Goal: Go to known website: Go to known website

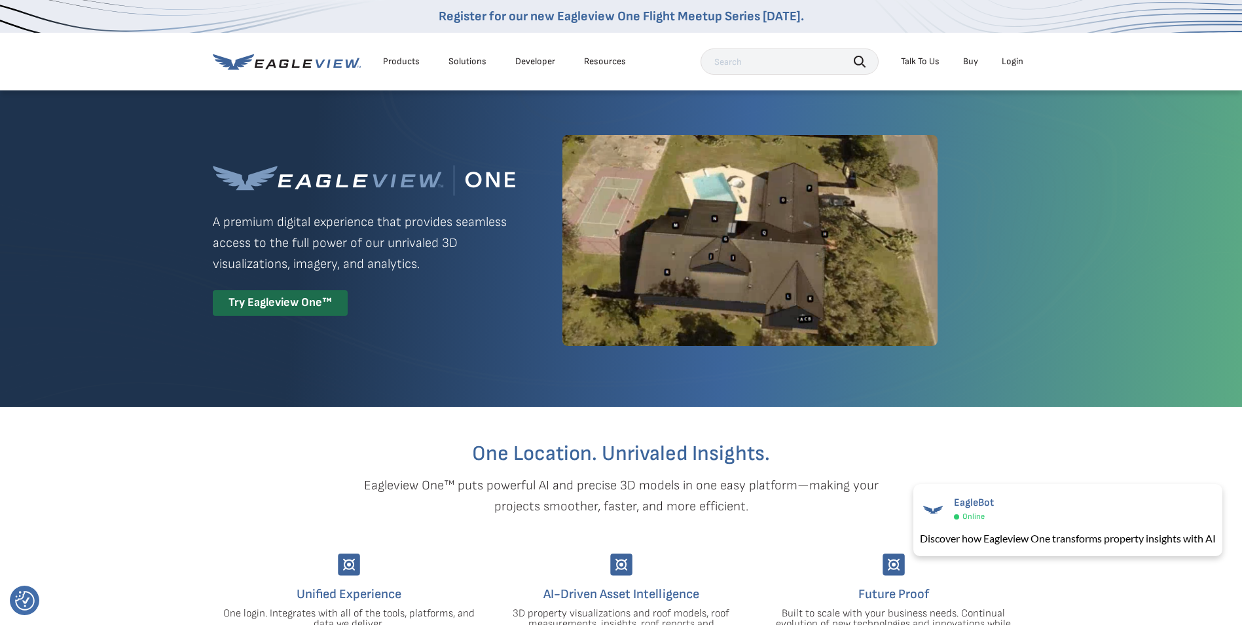
click at [1017, 60] on div "Login" at bounding box center [1013, 62] width 22 height 12
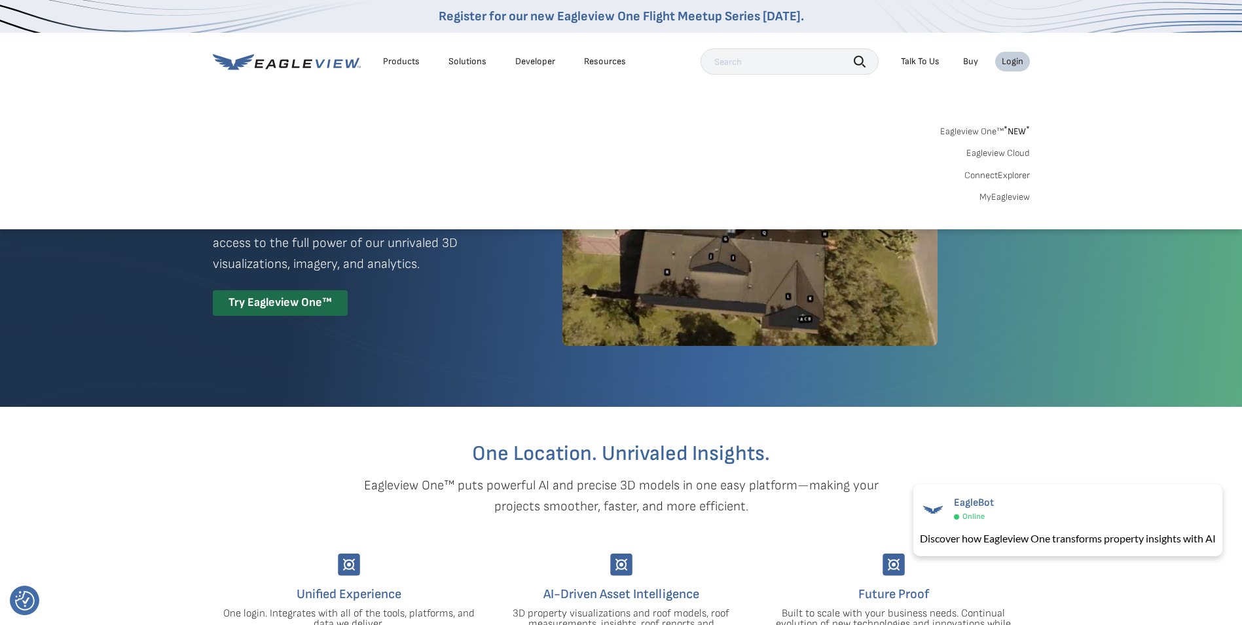
click at [1005, 198] on link "MyEagleview" at bounding box center [1005, 197] width 50 height 12
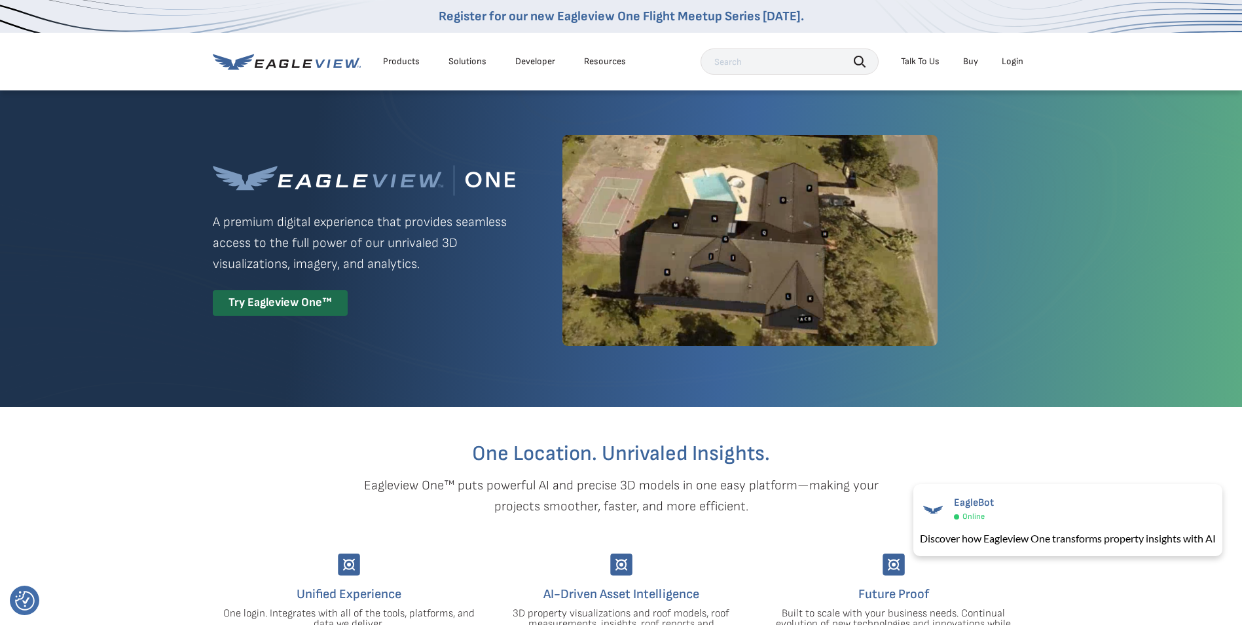
click at [1018, 62] on div "Login" at bounding box center [1013, 62] width 22 height 12
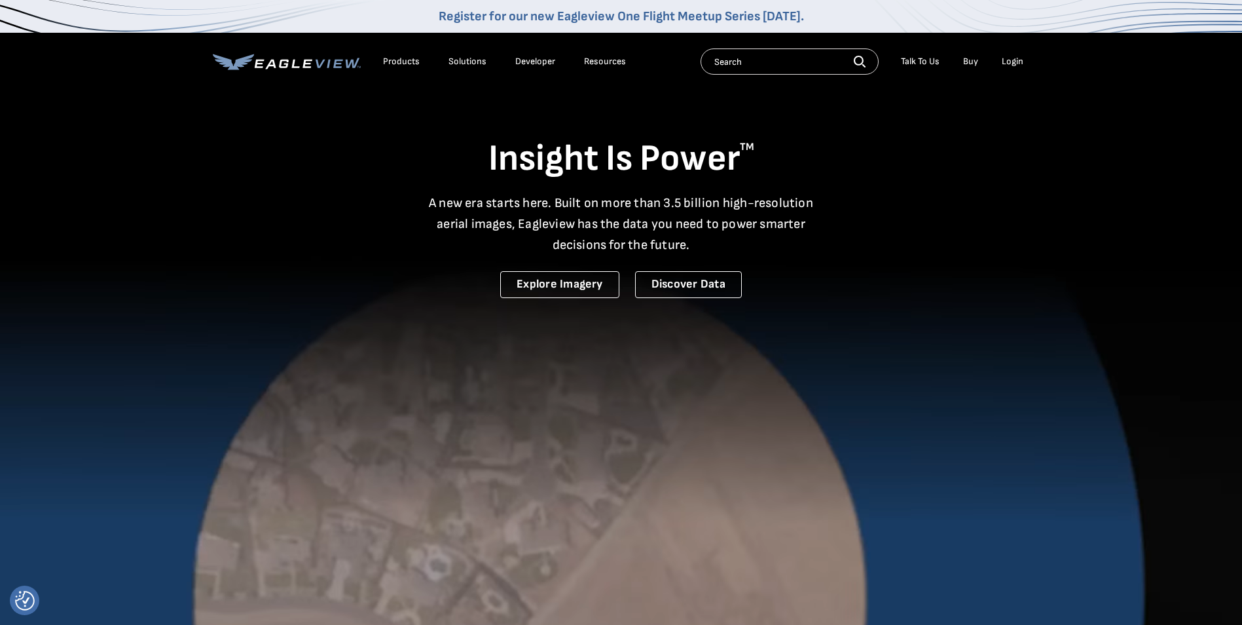
click at [1009, 60] on div "Login" at bounding box center [1013, 62] width 22 height 12
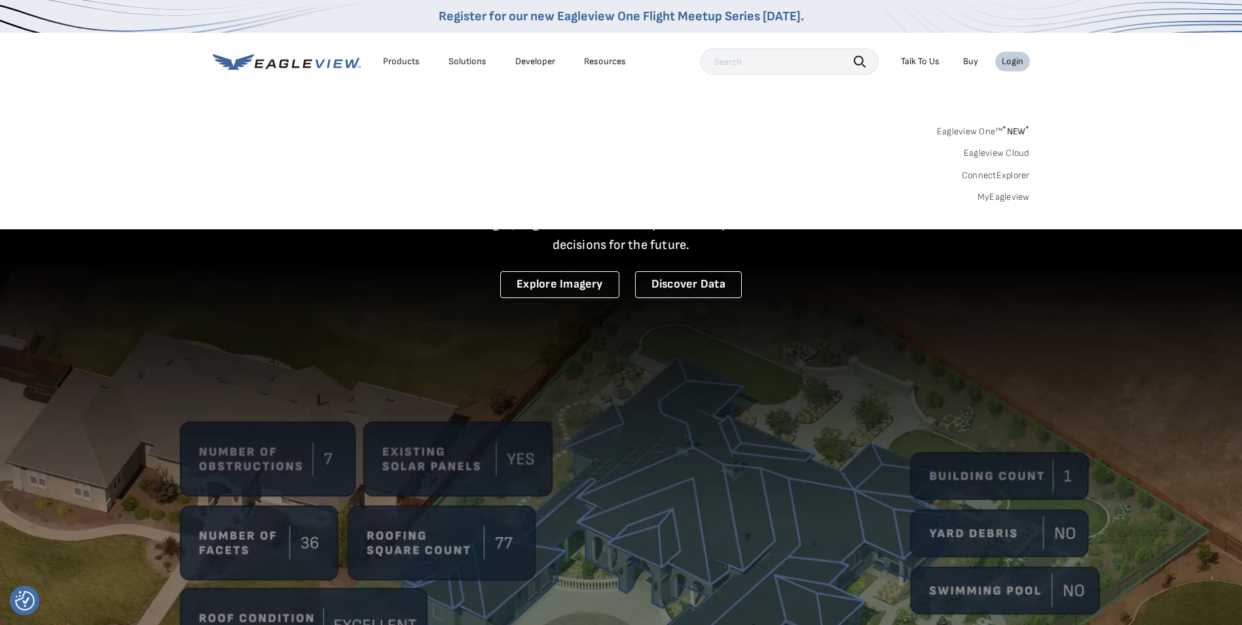
click at [1007, 196] on link "MyEagleview" at bounding box center [1004, 197] width 52 height 12
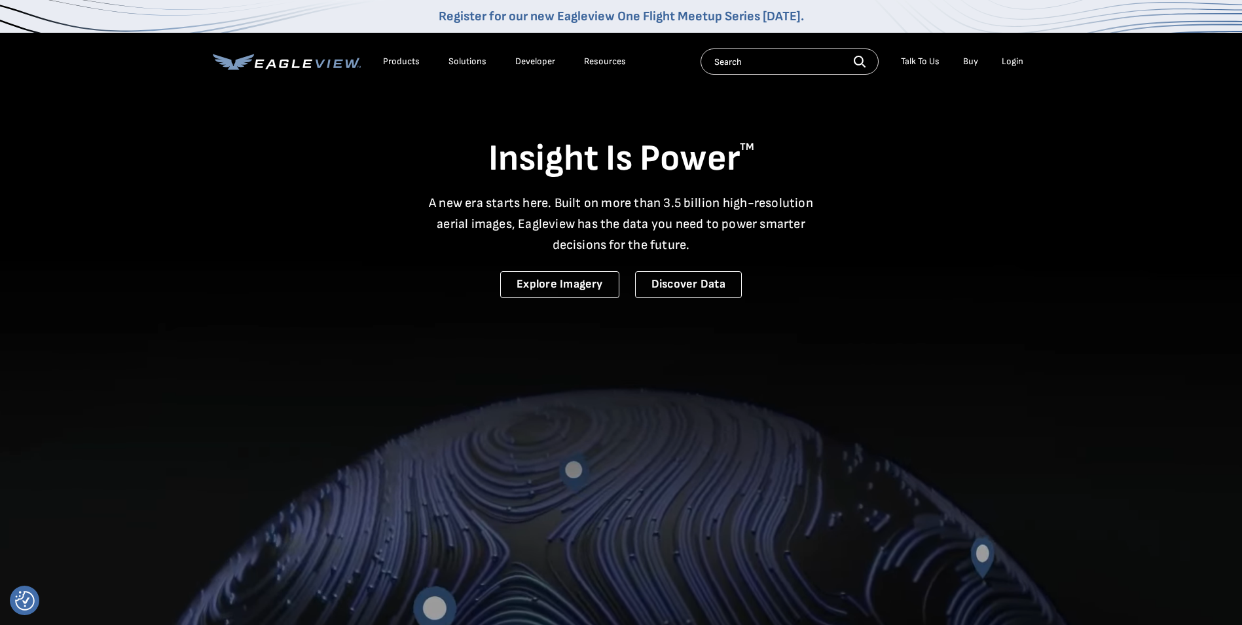
click at [1012, 67] on li "Login" at bounding box center [1012, 62] width 35 height 20
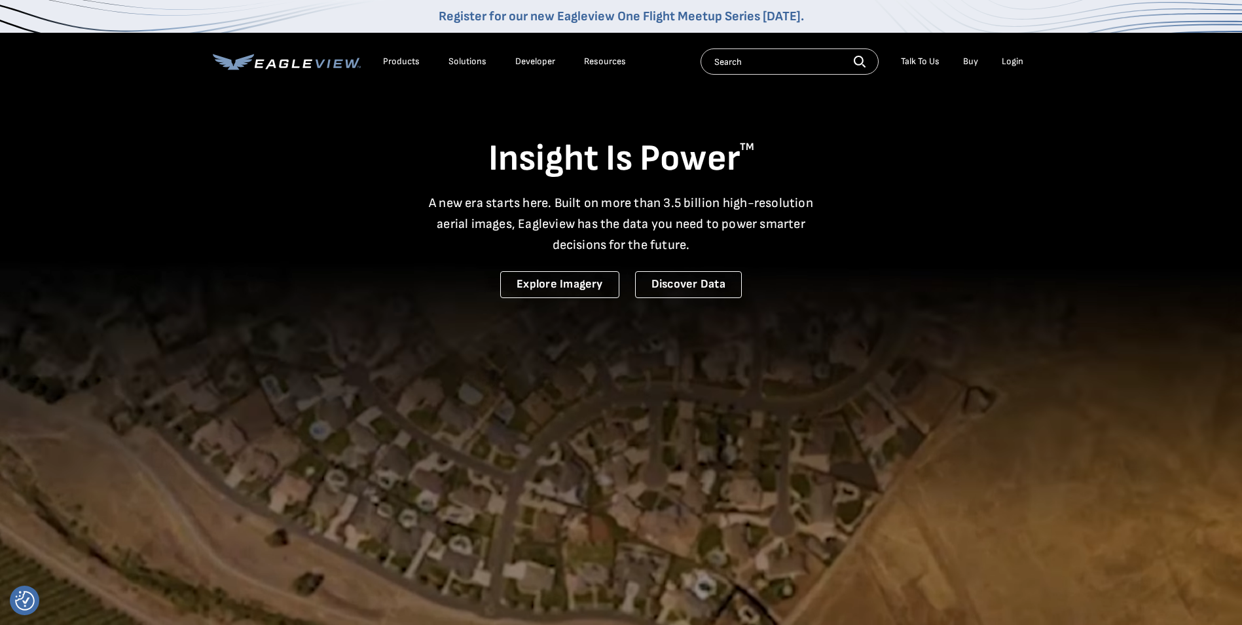
click at [1018, 52] on li "Login" at bounding box center [1012, 62] width 35 height 20
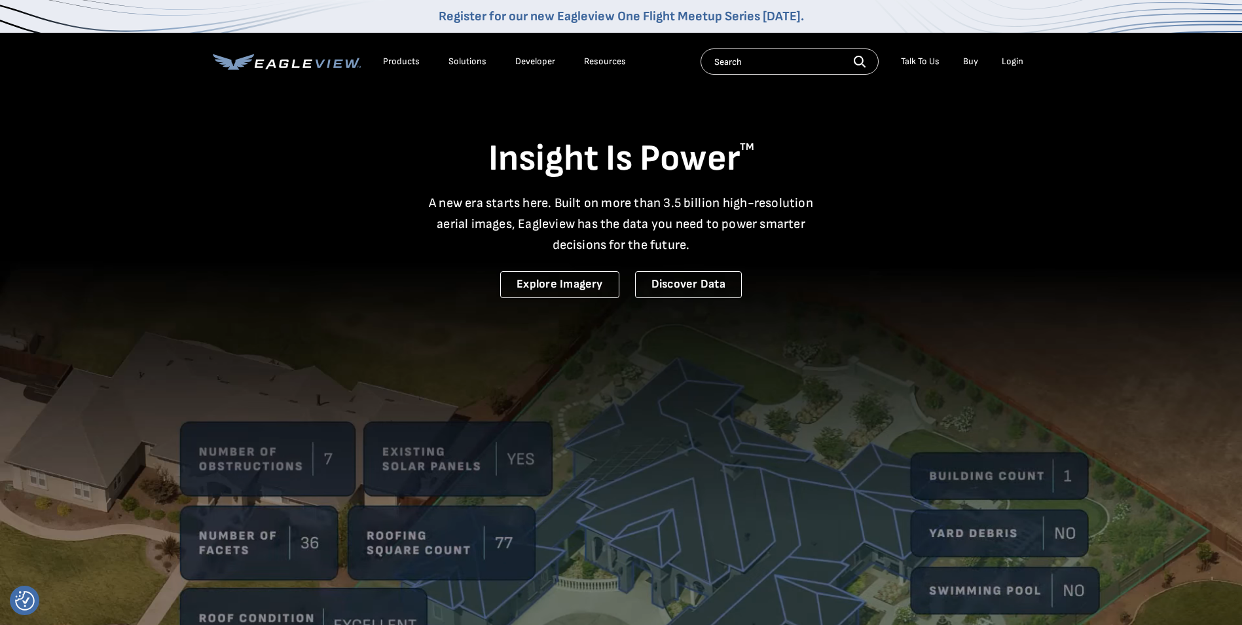
click at [1017, 58] on div "Login" at bounding box center [1013, 62] width 22 height 12
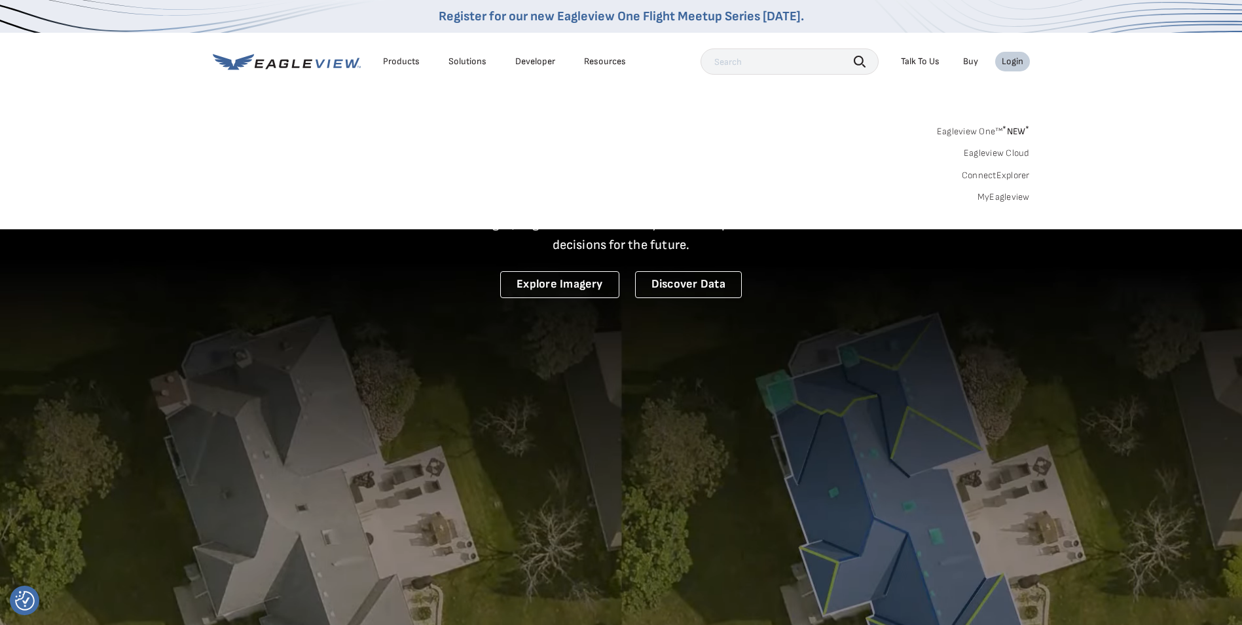
click at [1015, 196] on link "MyEagleview" at bounding box center [1004, 197] width 52 height 12
